Goal: Information Seeking & Learning: Learn about a topic

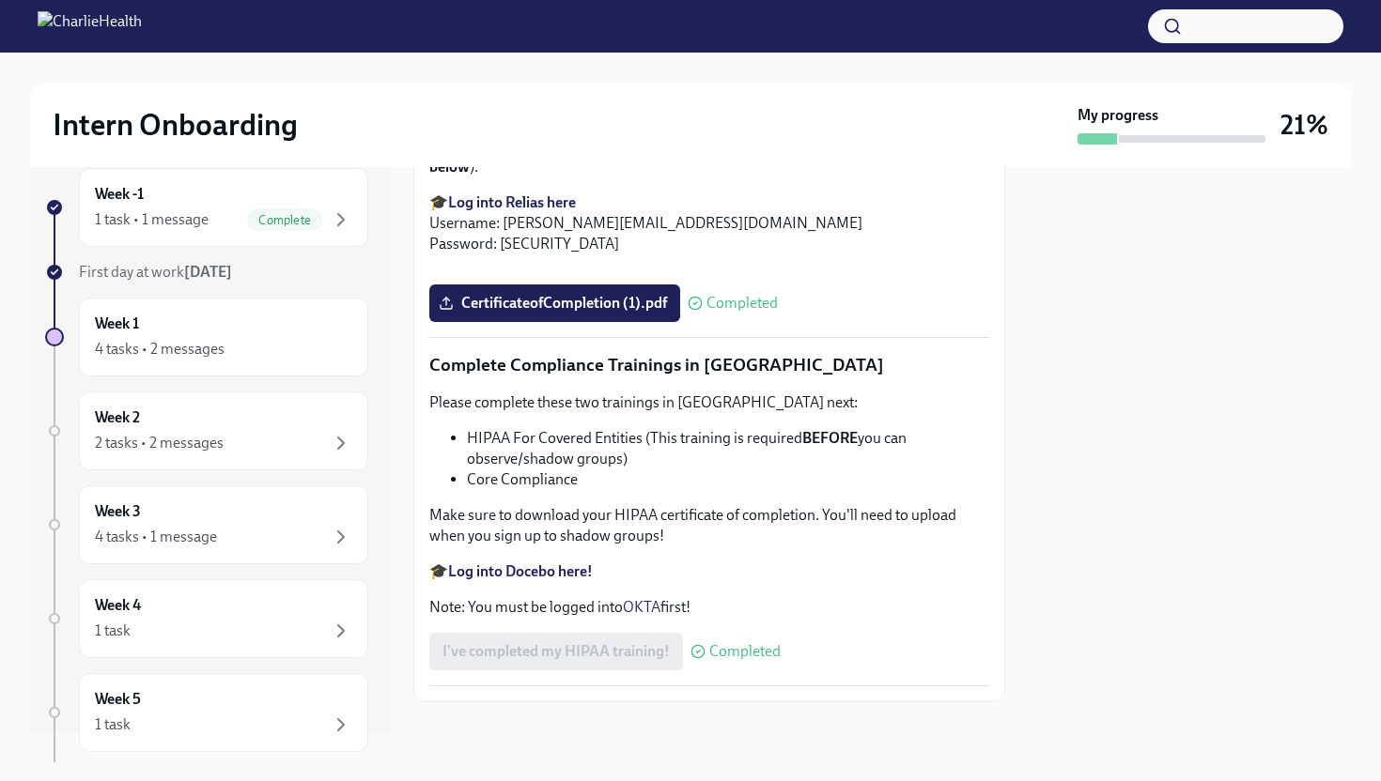
scroll to position [34, 0]
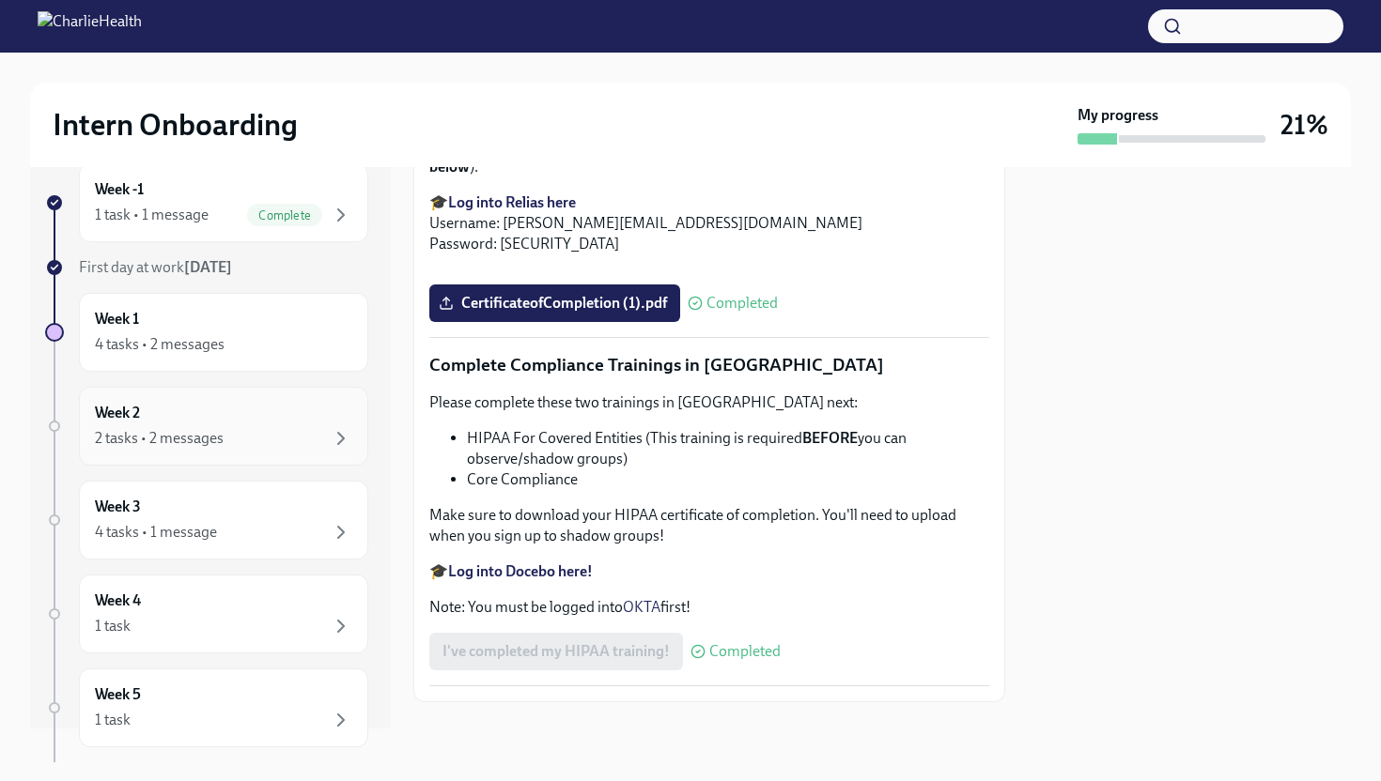
click at [247, 427] on div "2 tasks • 2 messages" at bounding box center [223, 438] width 257 height 23
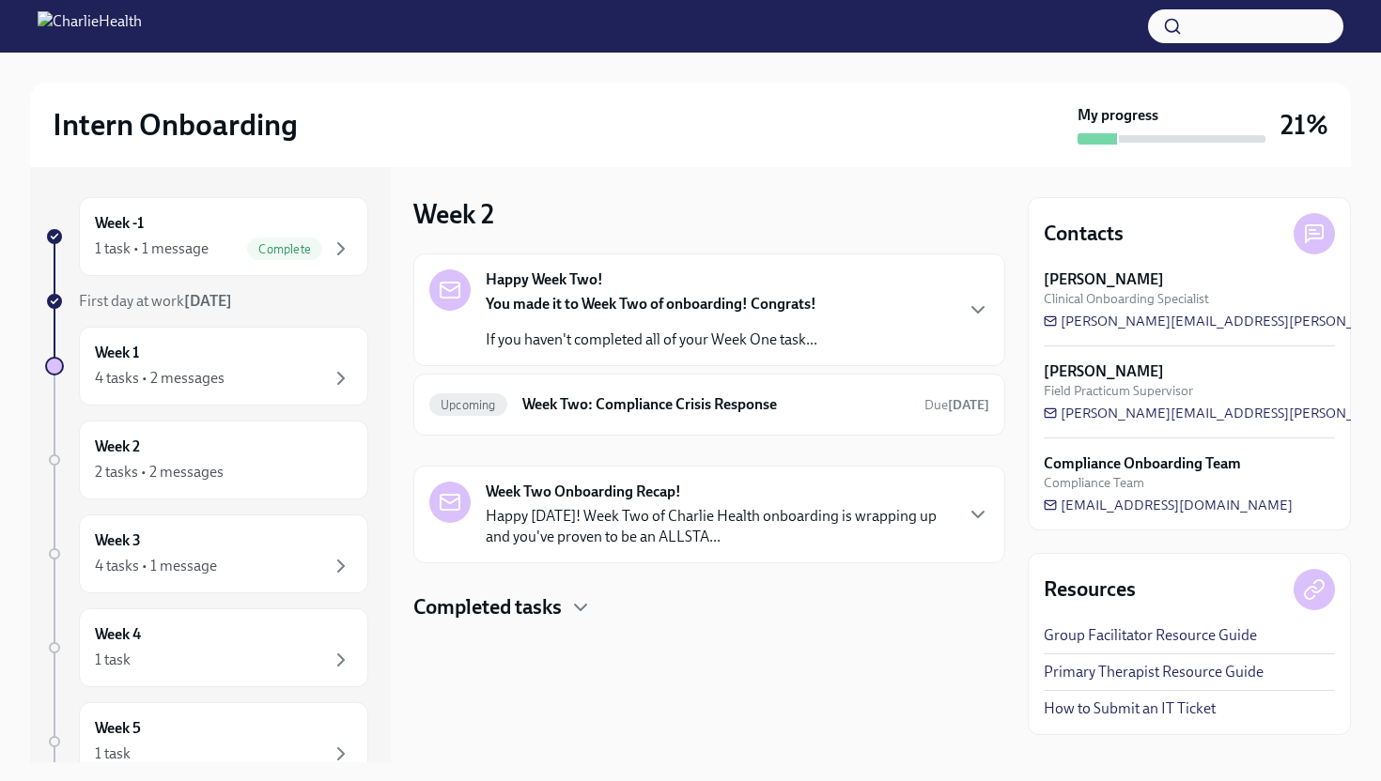
click at [527, 528] on p "Happy [DATE]! Week Two of Charlie Health onboarding is wrapping up and you've p…" at bounding box center [719, 526] width 466 height 41
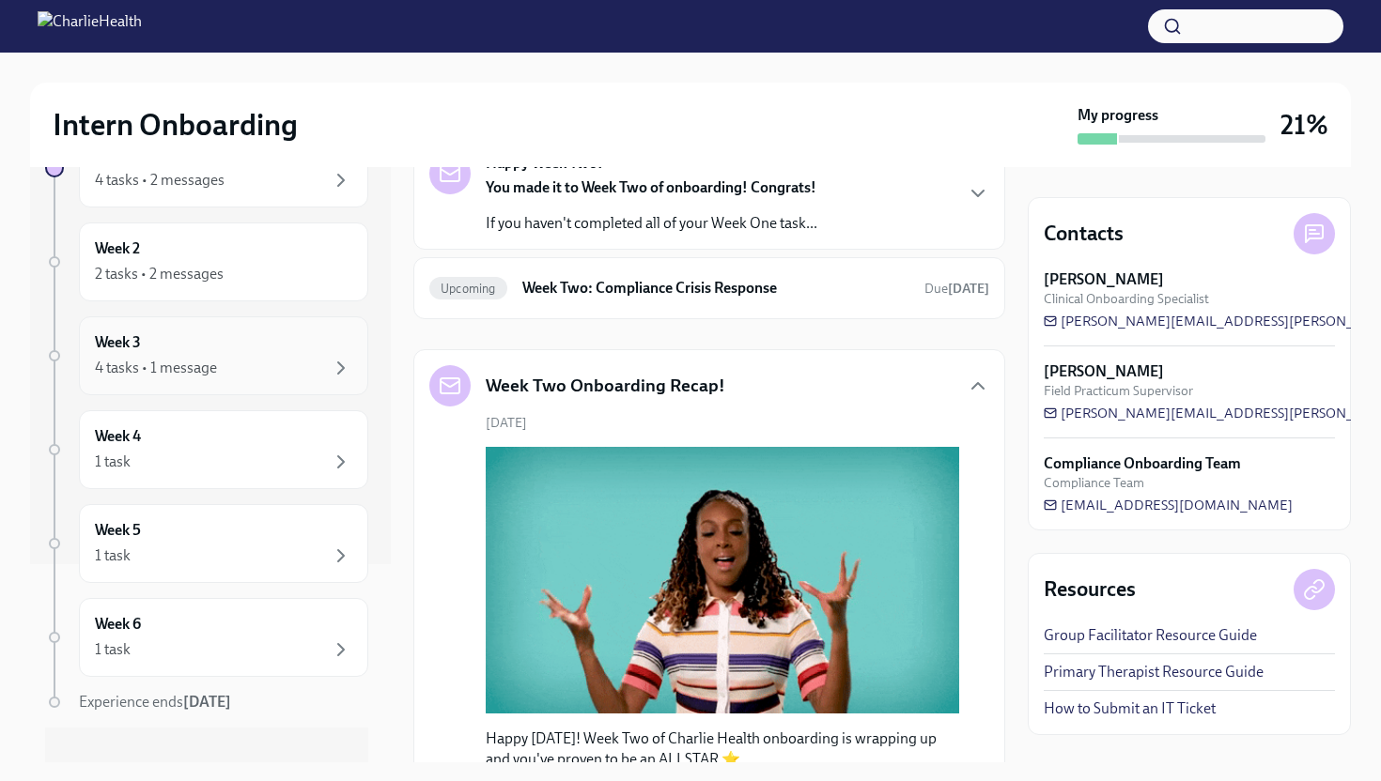
scroll to position [224, 0]
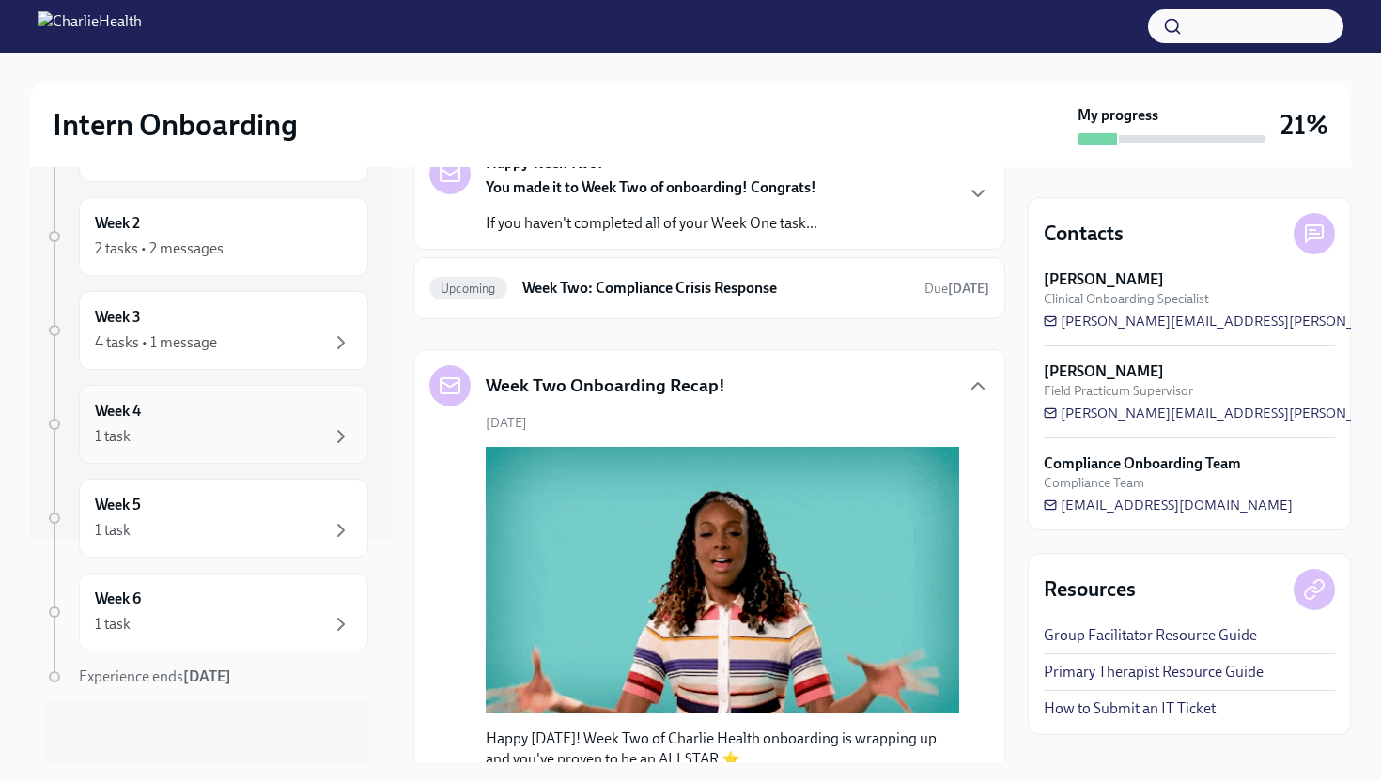
click at [165, 425] on div "1 task" at bounding box center [223, 436] width 257 height 23
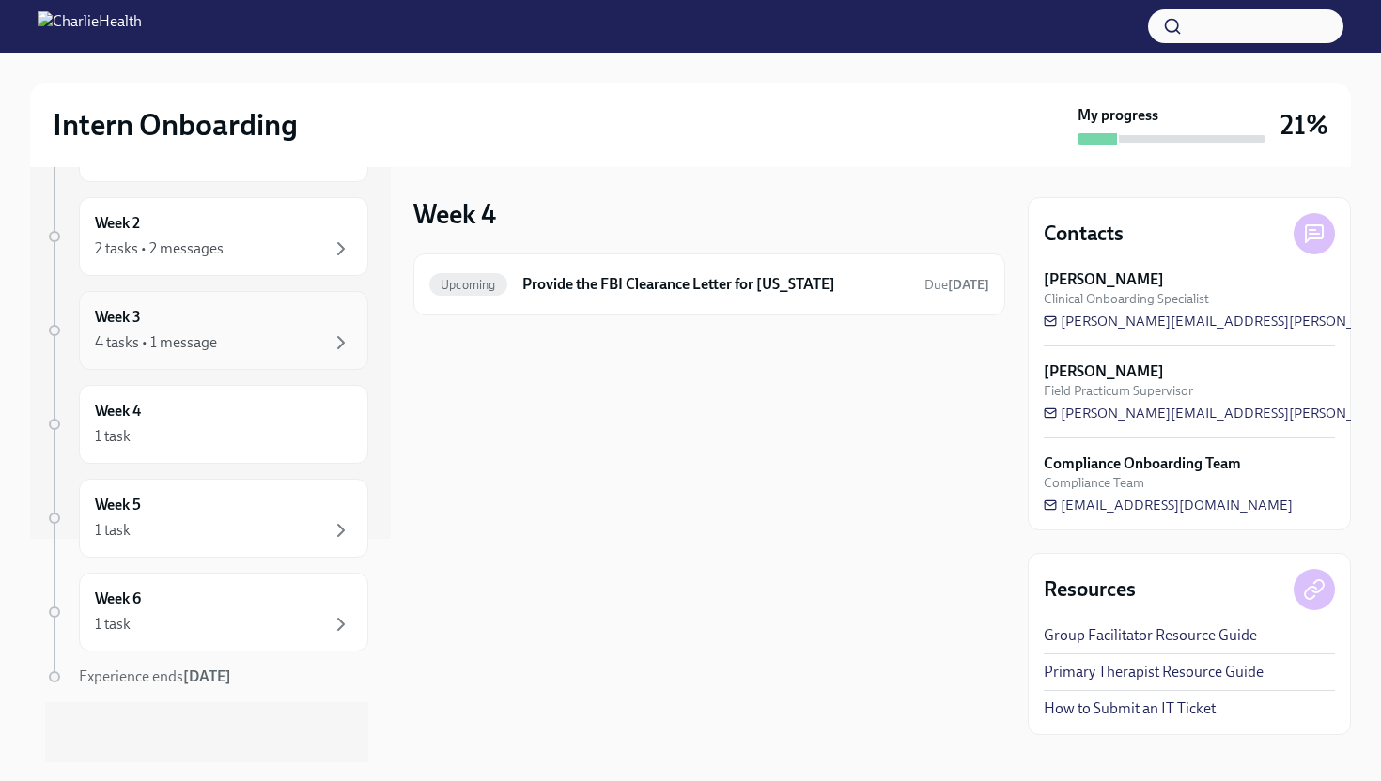
click at [220, 354] on div "Week 3 4 tasks • 1 message" at bounding box center [223, 330] width 289 height 79
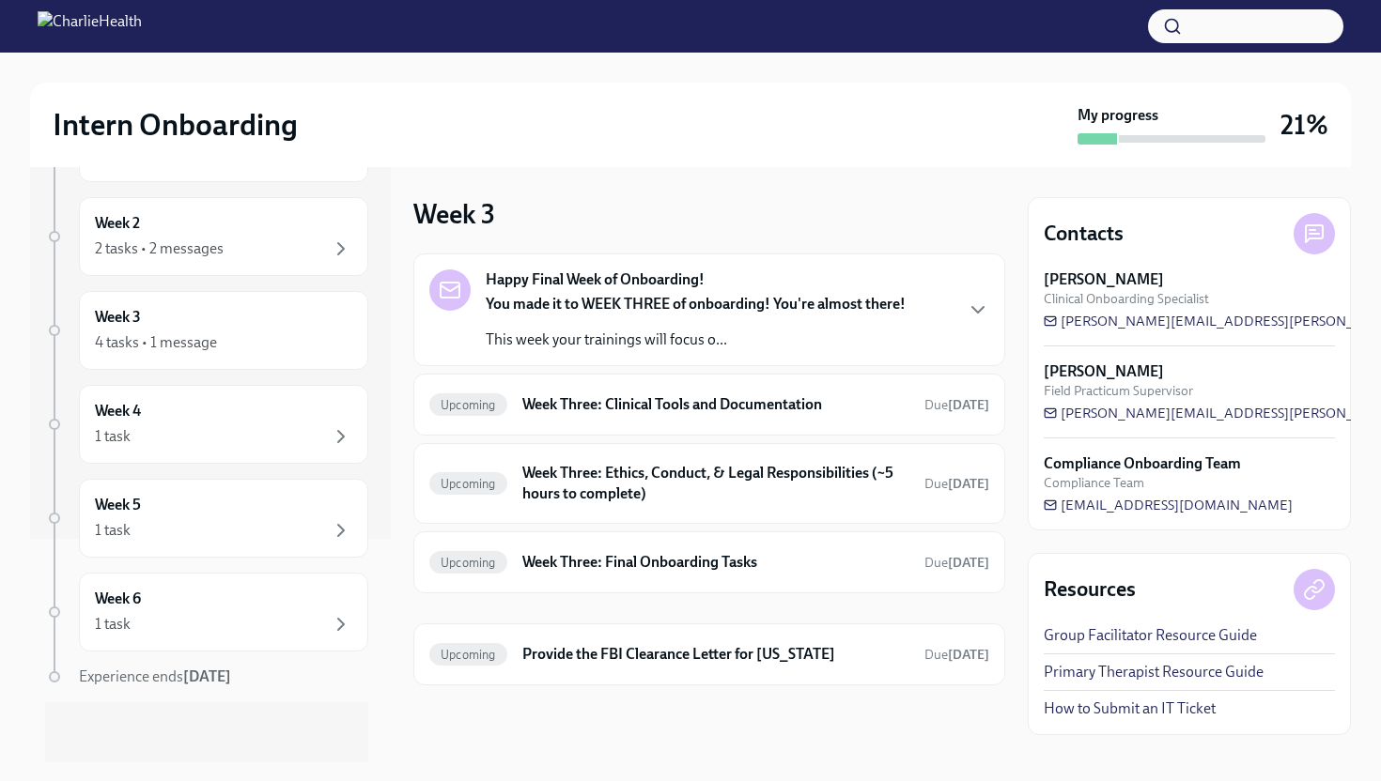
click at [686, 330] on p "This week your trainings will focus o..." at bounding box center [696, 340] width 420 height 21
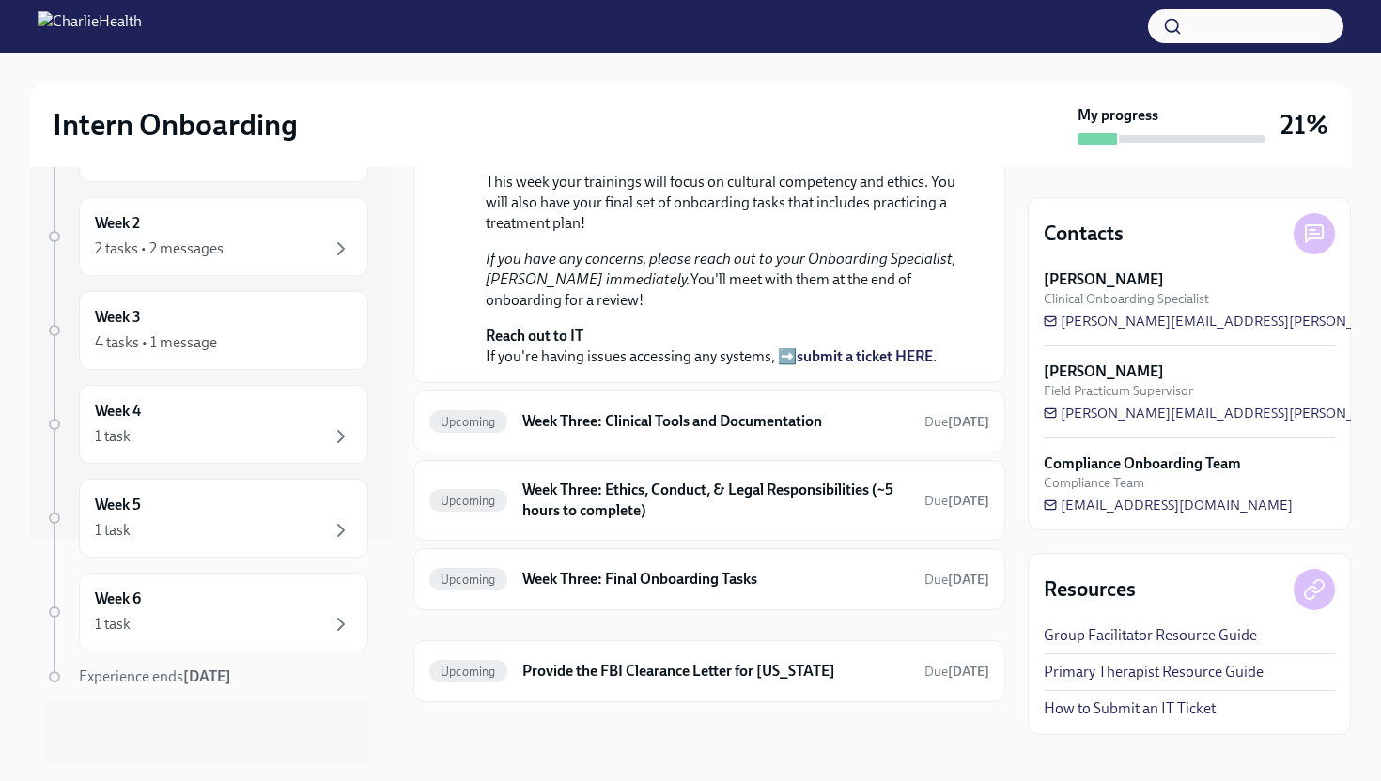
scroll to position [483, 0]
click at [597, 453] on div "Upcoming Week Three: Clinical Tools and Documentation Due [DATE]" at bounding box center [709, 422] width 592 height 62
click at [597, 432] on h6 "Week Three: Clinical Tools and Documentation" at bounding box center [715, 421] width 387 height 21
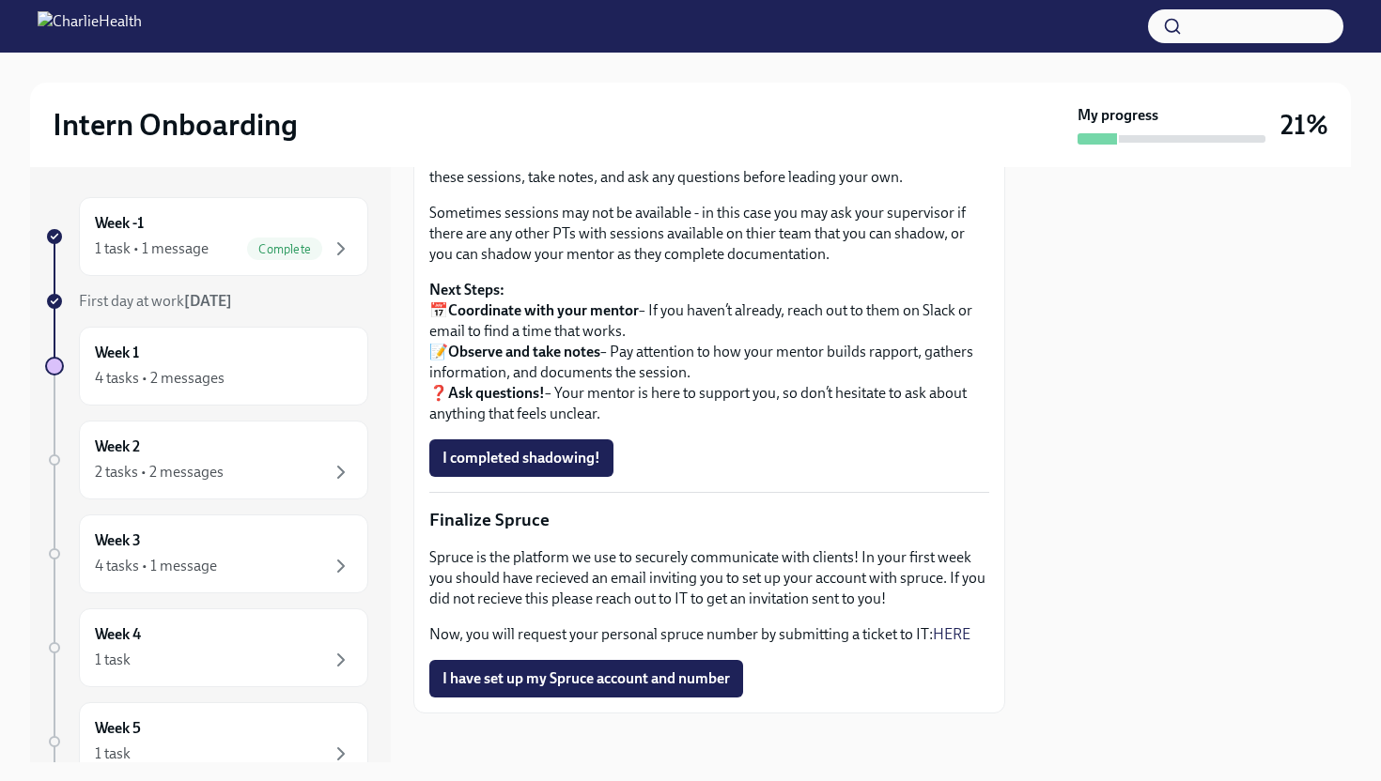
scroll to position [1620, 0]
